Goal: Task Accomplishment & Management: Manage account settings

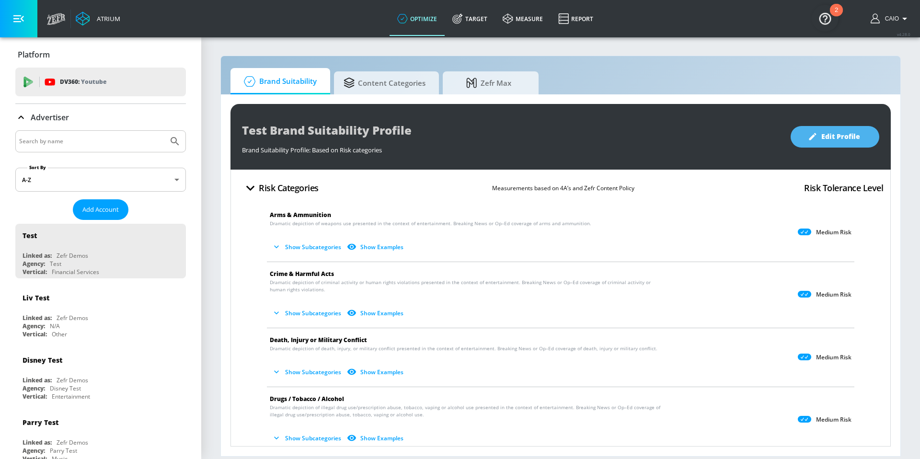
click at [822, 137] on span "Edit Profile" at bounding box center [835, 137] width 50 height 12
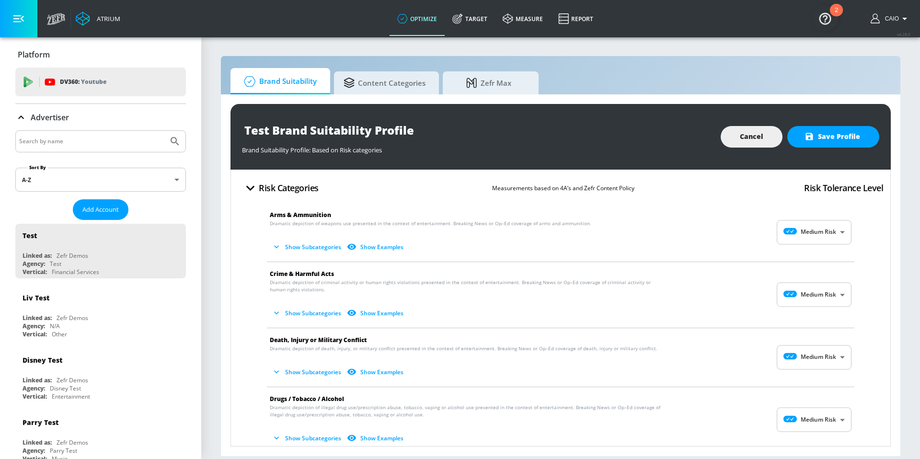
click at [824, 233] on body "Atrium optimize Target measure Report optimize Target measure Report v 4.28.0 C…" at bounding box center [460, 229] width 920 height 459
click at [860, 282] on div at bounding box center [460, 229] width 920 height 459
click at [309, 248] on button "Show Subcategories" at bounding box center [307, 247] width 75 height 16
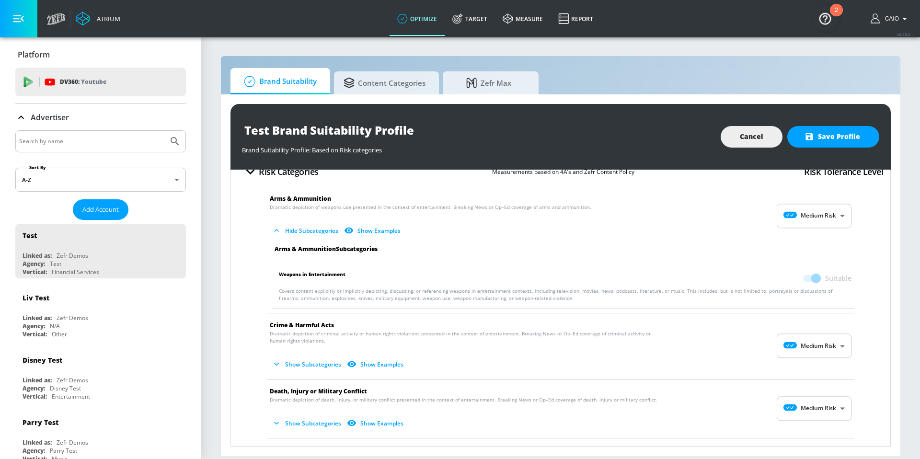
scroll to position [17, 0]
click at [301, 362] on button "Show Subcategories" at bounding box center [307, 364] width 75 height 16
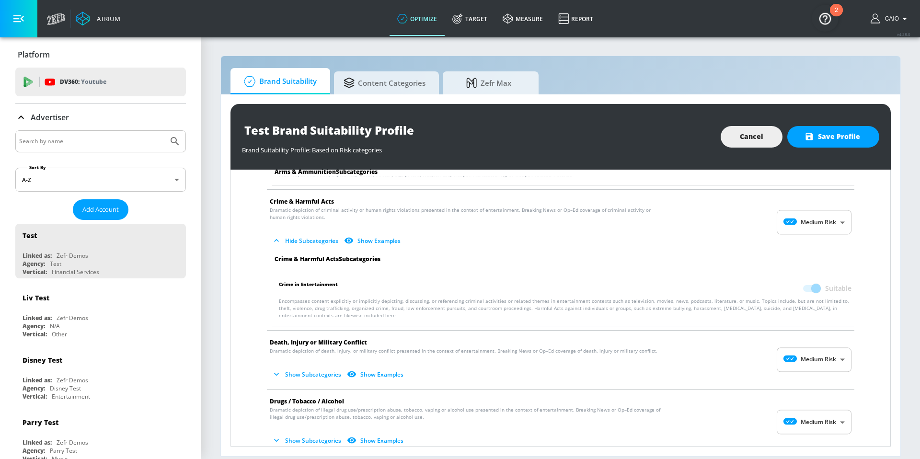
scroll to position [139, 0]
drag, startPoint x: 269, startPoint y: 200, endPoint x: 344, endPoint y: 203, distance: 74.3
click at [344, 203] on span "Crime & Harmful Acts" at bounding box center [553, 202] width 566 height 10
drag, startPoint x: 283, startPoint y: 285, endPoint x: 349, endPoint y: 285, distance: 66.1
click at [349, 285] on p "Crime in Entertainment Suitable" at bounding box center [565, 289] width 573 height 18
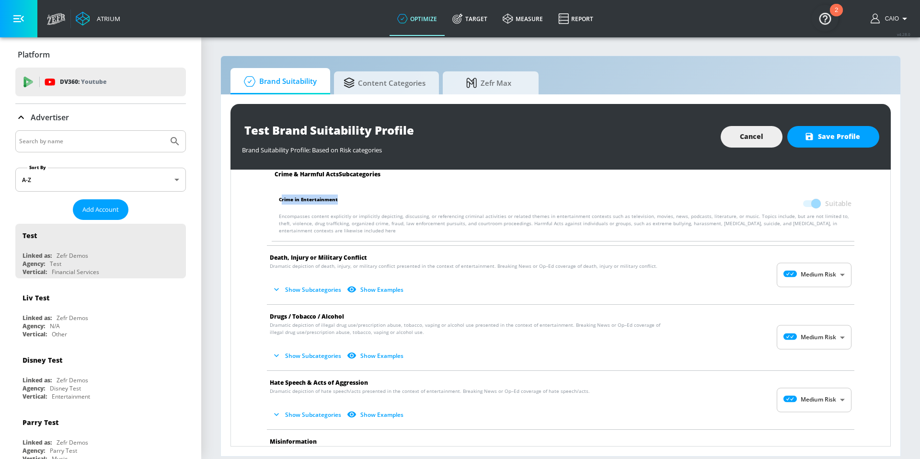
scroll to position [245, 0]
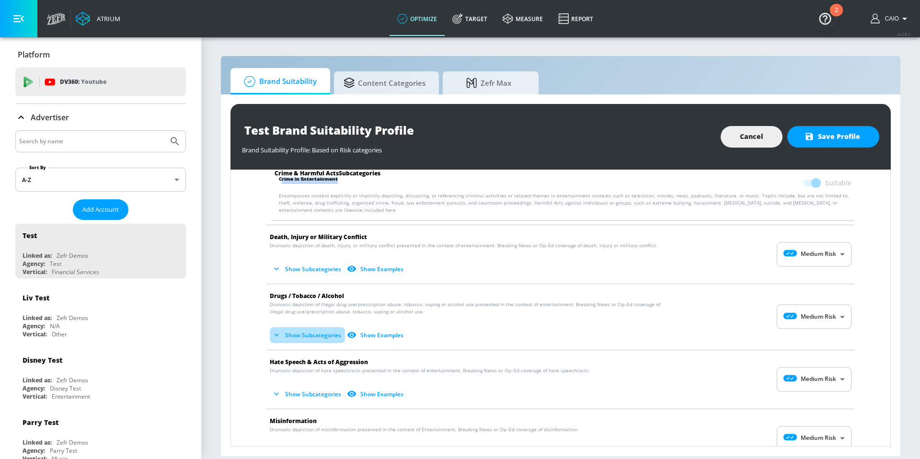
click at [309, 336] on button "Show Subcategories" at bounding box center [307, 335] width 75 height 16
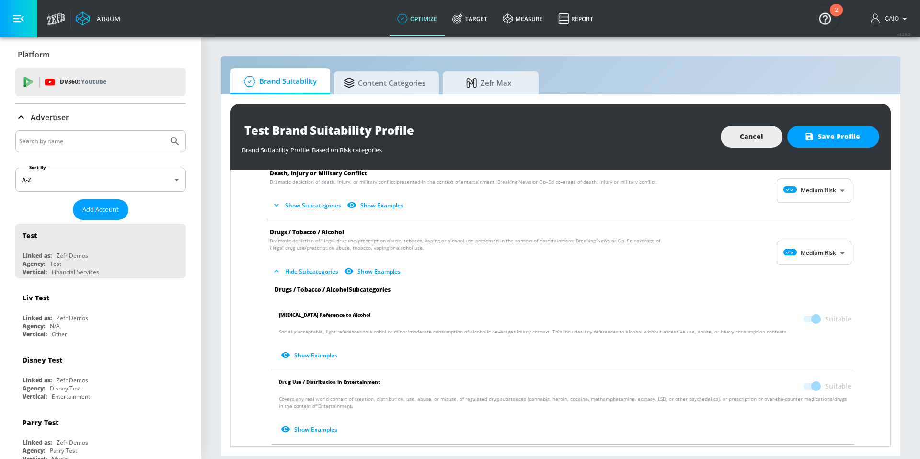
scroll to position [311, 0]
drag, startPoint x: 278, startPoint y: 289, endPoint x: 404, endPoint y: 289, distance: 125.6
click at [404, 289] on div "Drugs / Tobacco / Alcohol Subcategories" at bounding box center [563, 289] width 592 height 8
drag, startPoint x: 283, startPoint y: 314, endPoint x: 338, endPoint y: 315, distance: 55.1
click at [338, 315] on span "[MEDICAL_DATA] Reference to Alcohol" at bounding box center [325, 318] width 92 height 18
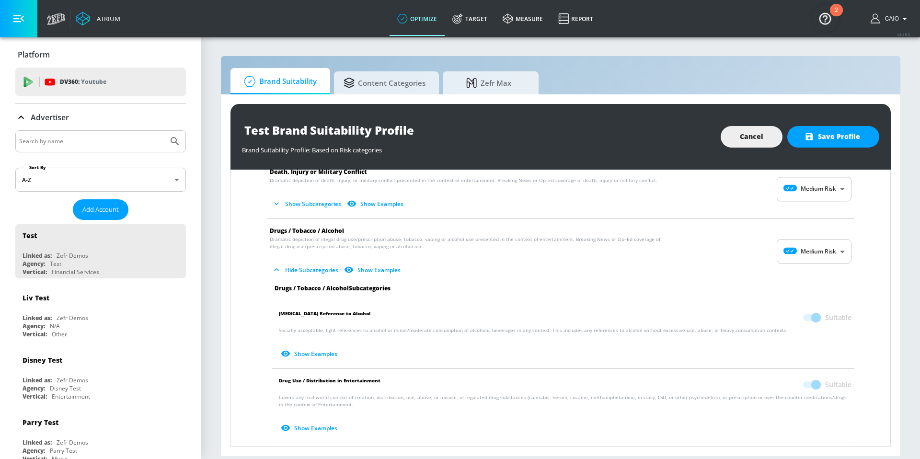
click at [338, 315] on span "[MEDICAL_DATA] Reference to Alcohol" at bounding box center [325, 318] width 92 height 18
drag, startPoint x: 345, startPoint y: 314, endPoint x: 282, endPoint y: 314, distance: 63.3
click at [282, 314] on span "[MEDICAL_DATA] Reference to Alcohol" at bounding box center [325, 318] width 92 height 18
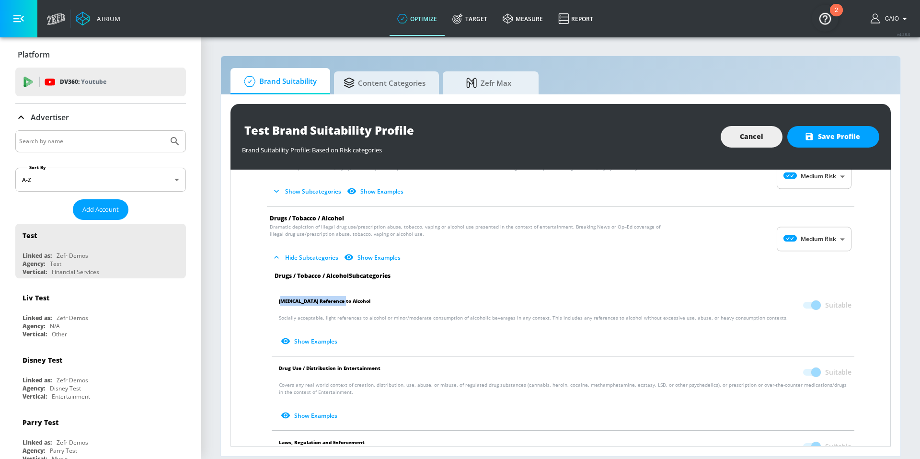
scroll to position [0, 0]
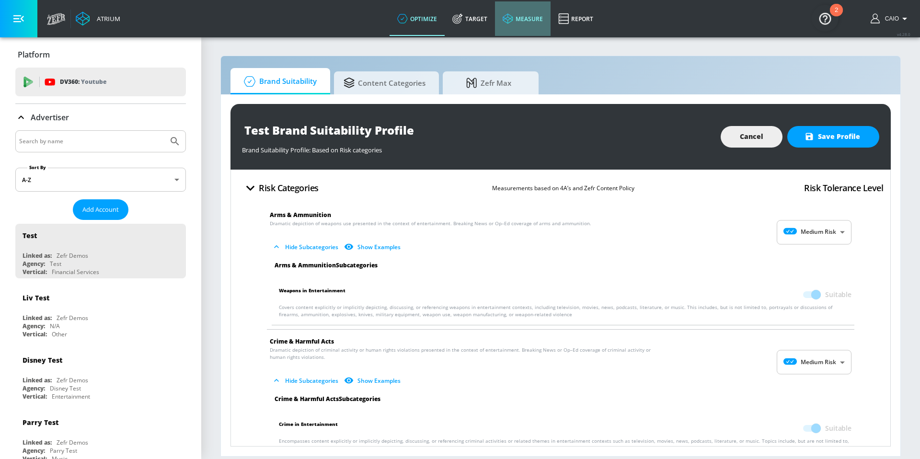
click at [516, 19] on link "measure" at bounding box center [523, 18] width 56 height 35
